Goal: Obtain resource: Download file/media

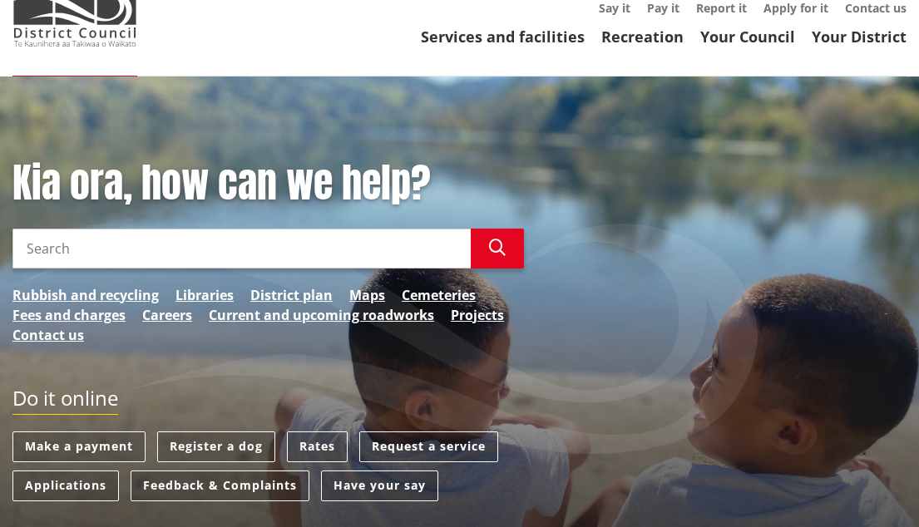
scroll to position [333, 0]
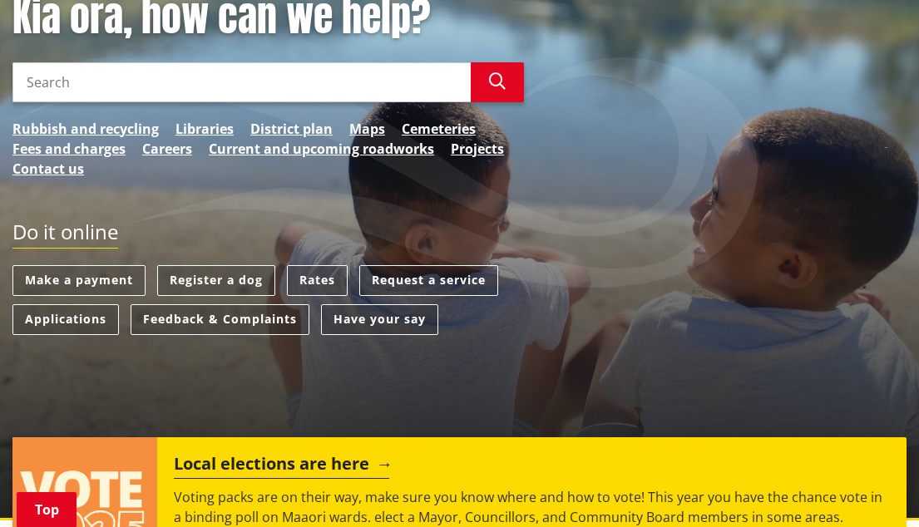
click at [368, 454] on h2 "Local elections are here" at bounding box center [281, 466] width 215 height 25
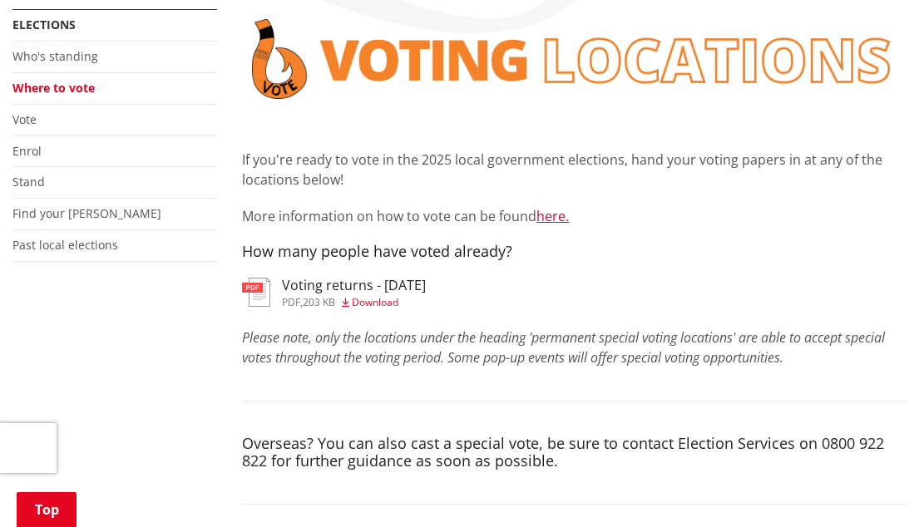
scroll to position [499, 0]
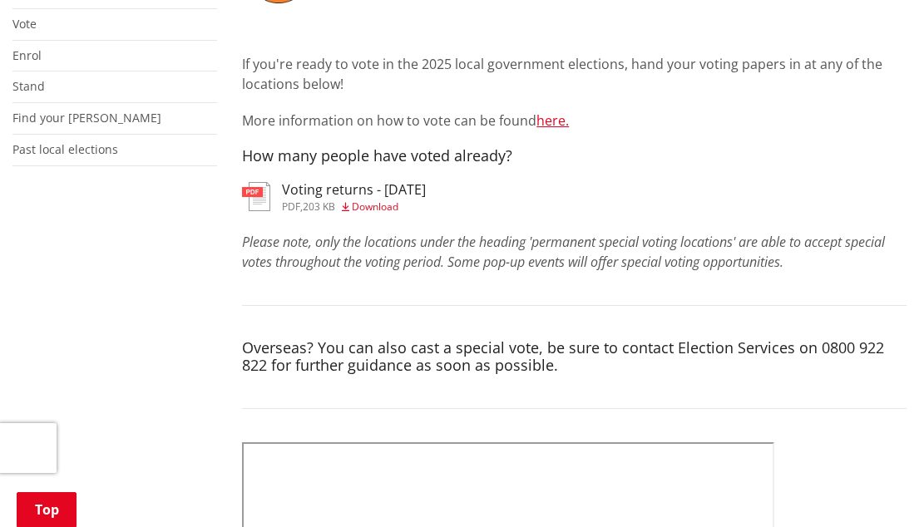
click at [383, 200] on span "Download" at bounding box center [375, 207] width 47 height 14
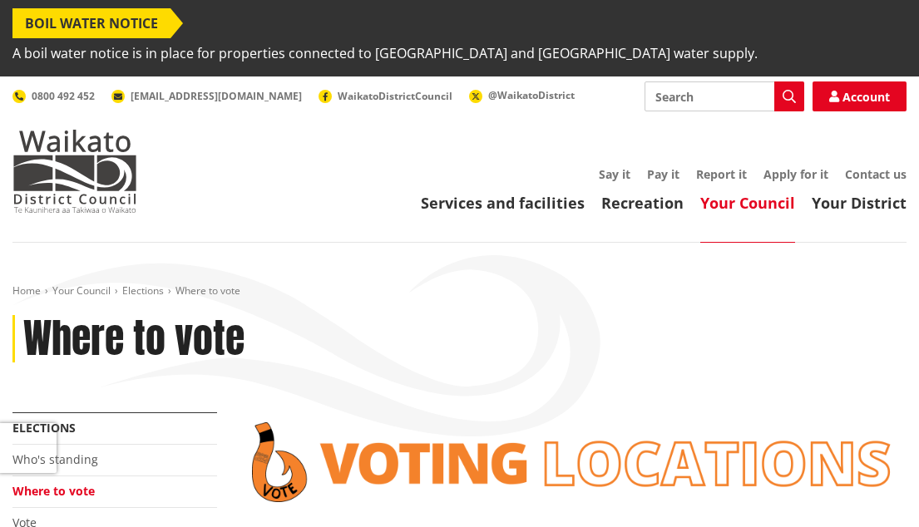
scroll to position [499, 0]
